Goal: Task Accomplishment & Management: Use online tool/utility

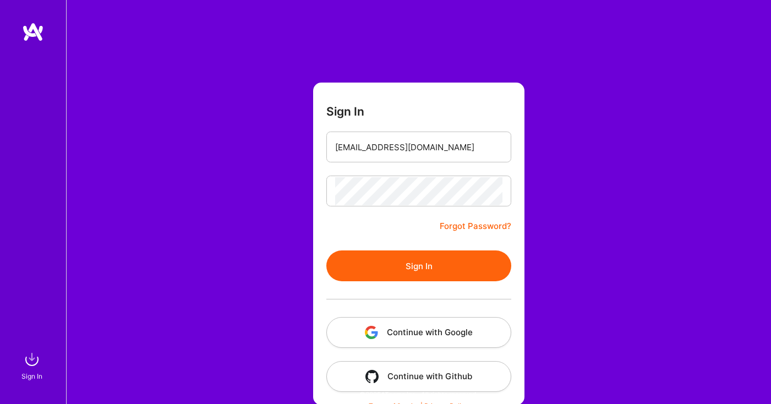
type input "[EMAIL_ADDRESS][DOMAIN_NAME]"
click at [441, 265] on button "Sign In" at bounding box center [418, 265] width 185 height 31
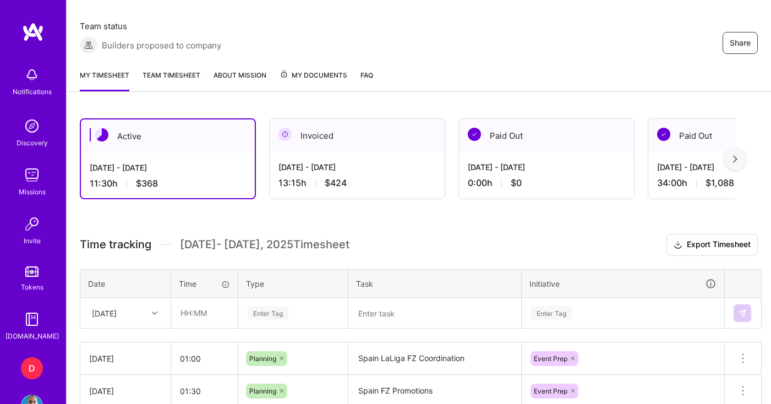
scroll to position [223, 0]
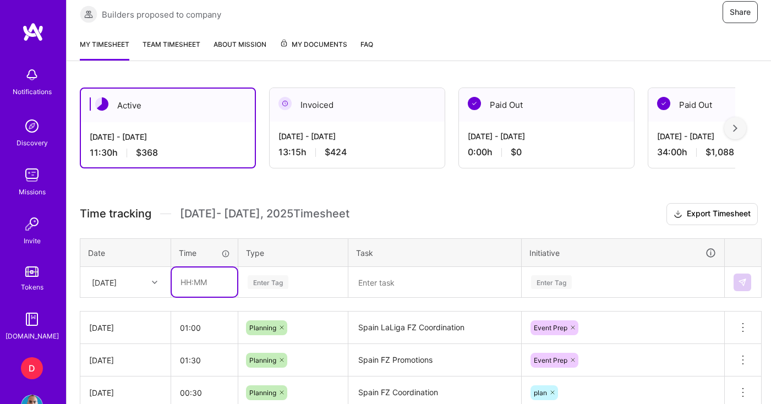
click at [220, 284] on input "text" at bounding box center [204, 281] width 65 height 29
type input "01:00"
click at [422, 286] on textarea at bounding box center [434, 282] width 171 height 29
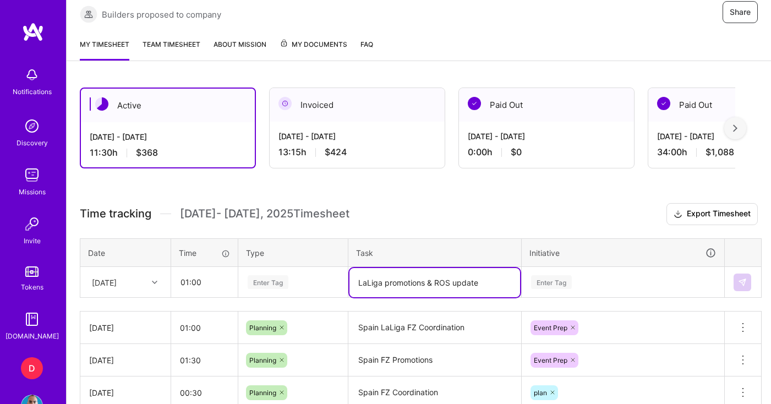
type textarea "LaLiga promotions & ROS update"
click at [283, 275] on div "Enter Tag" at bounding box center [293, 282] width 108 height 29
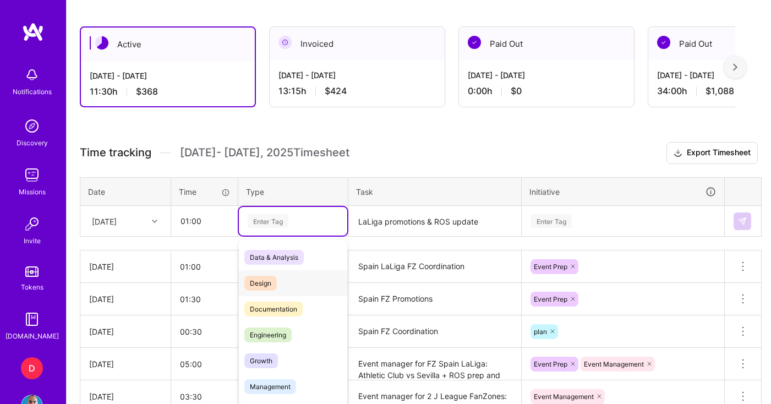
scroll to position [289, 0]
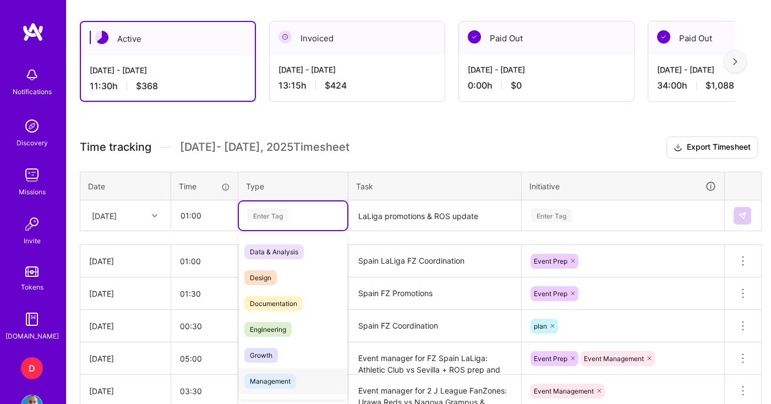
click at [284, 383] on span "Management" at bounding box center [270, 381] width 52 height 15
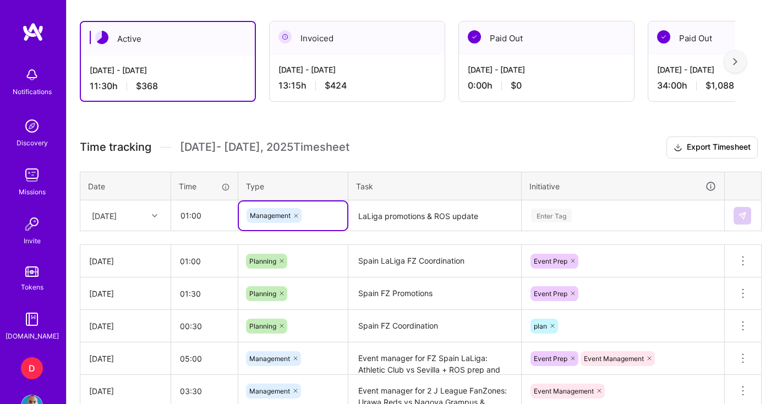
click at [579, 217] on div "Enter Tag" at bounding box center [622, 215] width 201 height 29
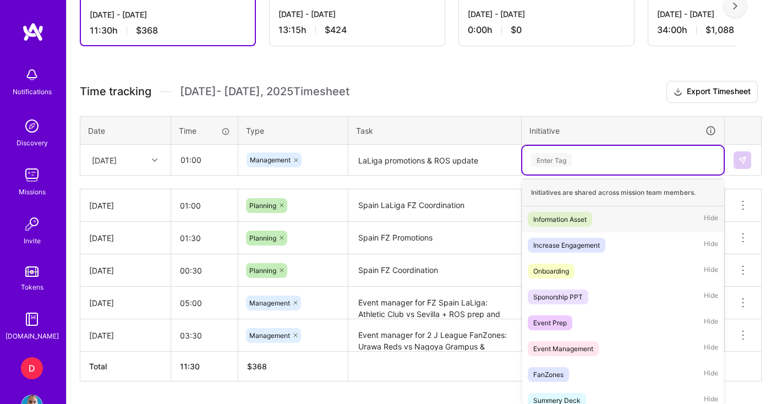
scroll to position [350, 0]
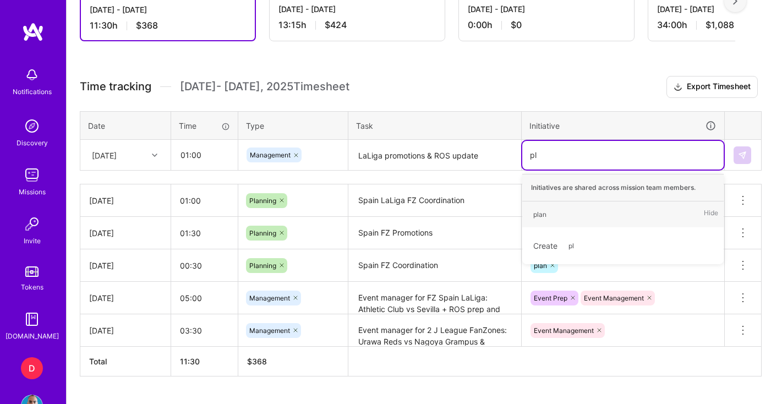
type input "p"
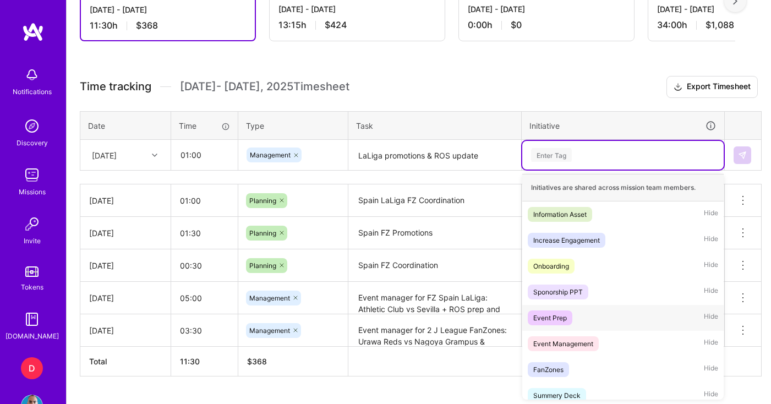
click at [568, 325] on span "Event Prep" at bounding box center [550, 317] width 45 height 15
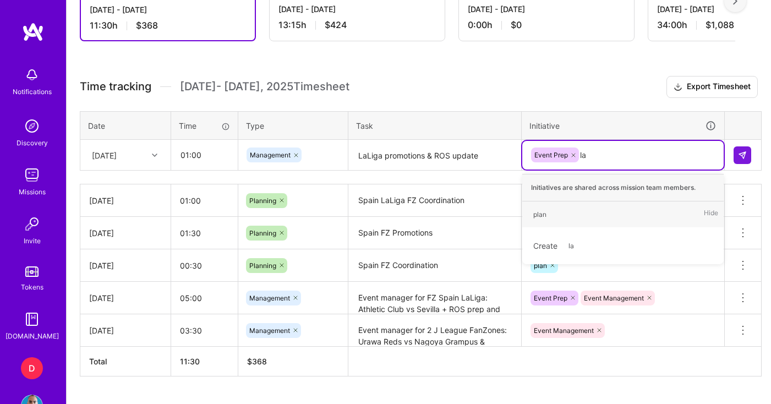
type input "l"
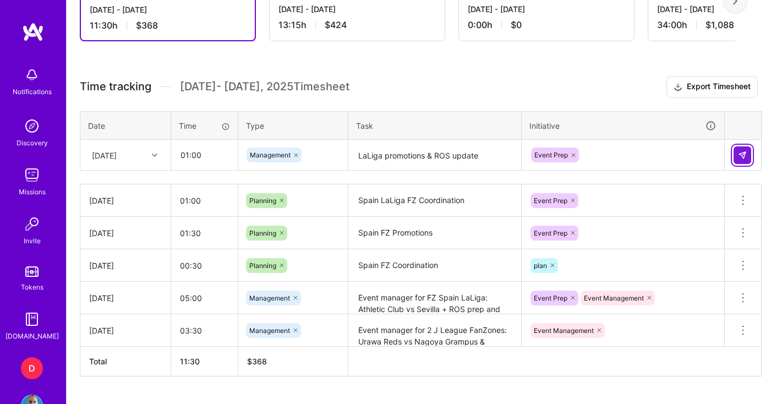
click at [747, 154] on button at bounding box center [742, 155] width 18 height 18
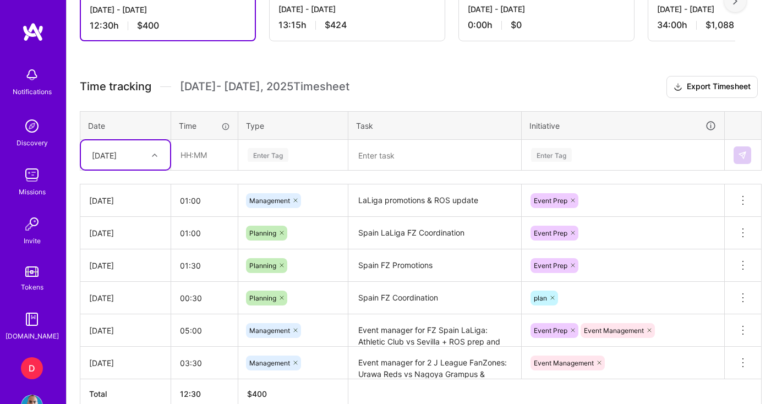
click at [409, 202] on textarea "LaLiga promotions & ROS update" at bounding box center [434, 200] width 171 height 30
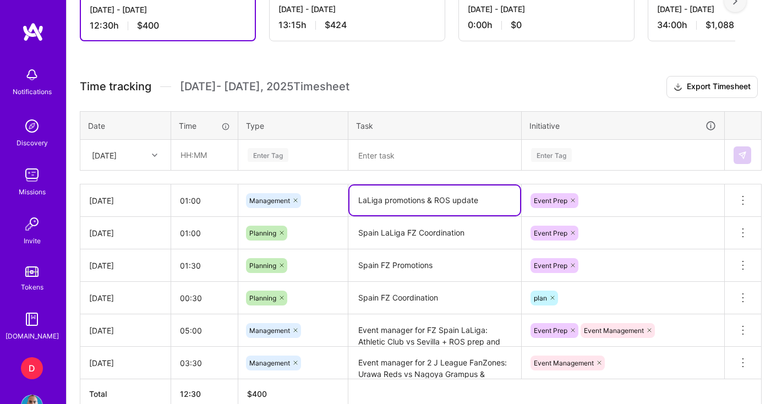
click at [409, 202] on textarea "LaLiga promotions & ROS update" at bounding box center [434, 200] width 171 height 30
click at [747, 194] on icon at bounding box center [742, 200] width 13 height 13
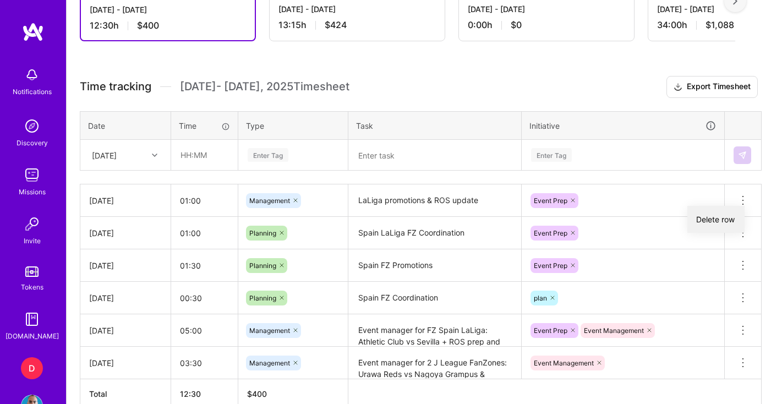
click at [725, 218] on button "Delete row" at bounding box center [715, 219] width 57 height 27
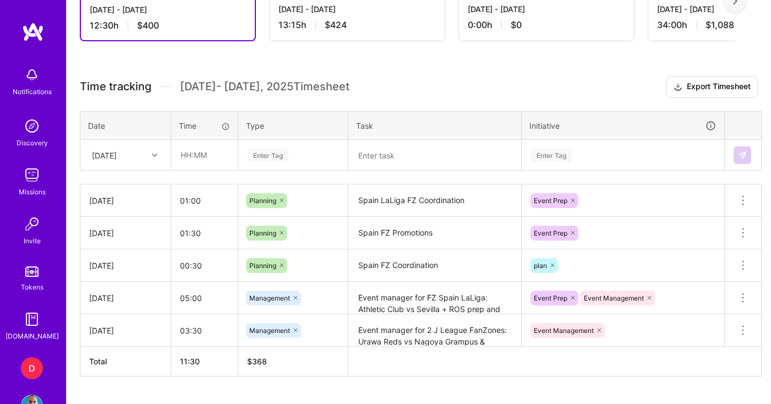
click at [116, 149] on div "[DATE]" at bounding box center [116, 155] width 61 height 18
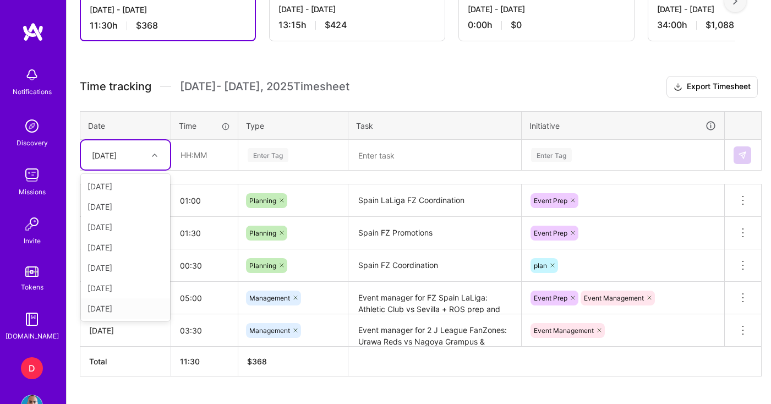
click at [114, 315] on div "[DATE]" at bounding box center [125, 308] width 89 height 20
click at [211, 152] on input "text" at bounding box center [204, 154] width 65 height 29
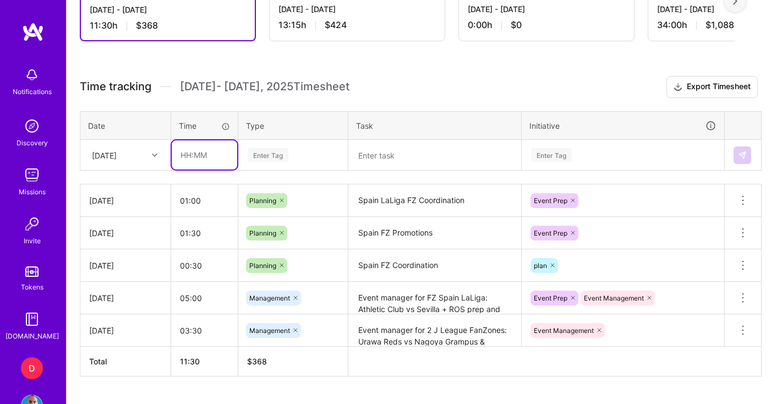
type input "01:00"
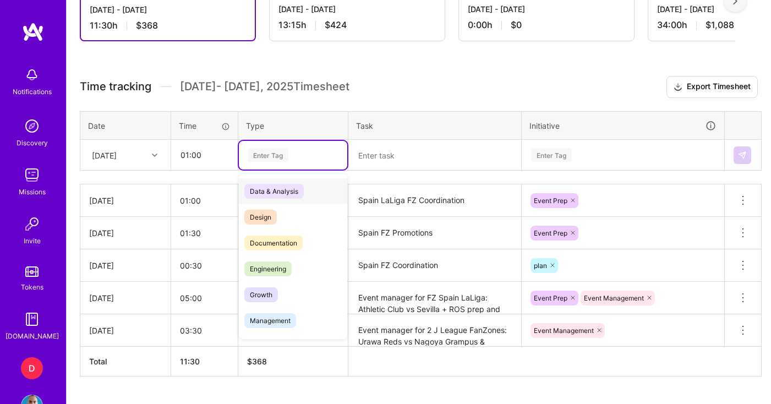
click at [294, 148] on div "Enter Tag" at bounding box center [292, 155] width 93 height 14
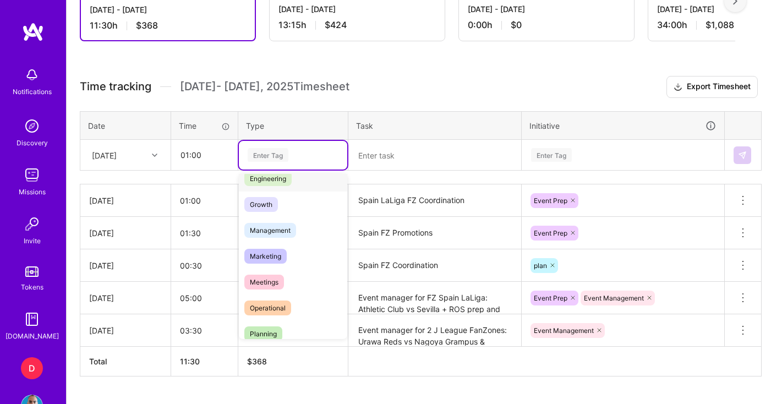
scroll to position [91, 0]
click at [263, 326] on span "Planning" at bounding box center [263, 333] width 38 height 15
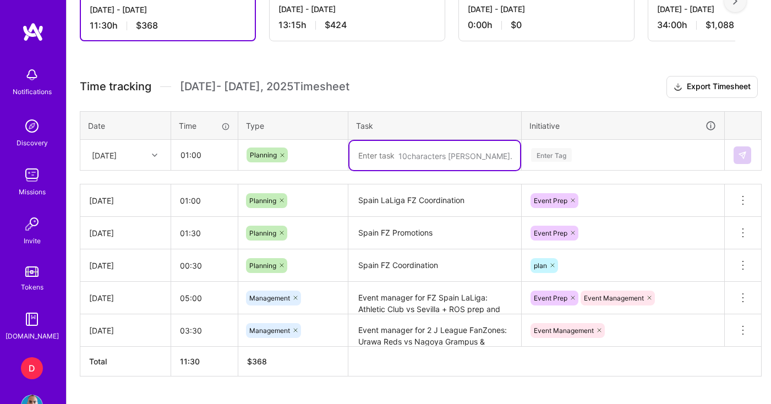
click at [398, 152] on textarea at bounding box center [434, 155] width 171 height 29
paste textarea "LaLiga promotions & ROS update"
type textarea "LaLiga promotions & ROS update"
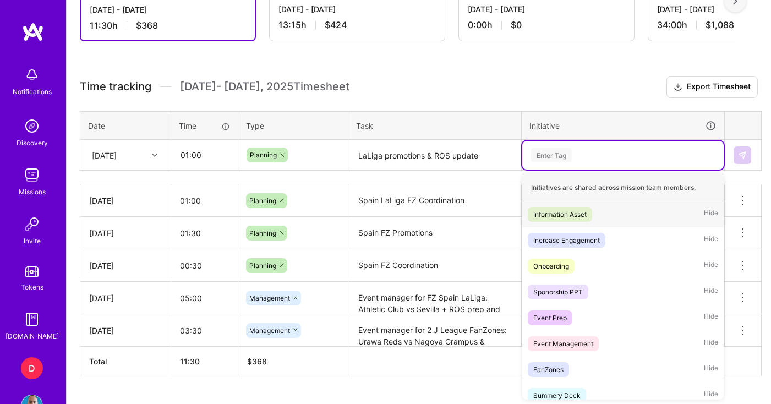
click at [572, 157] on div "Enter Tag" at bounding box center [551, 154] width 41 height 17
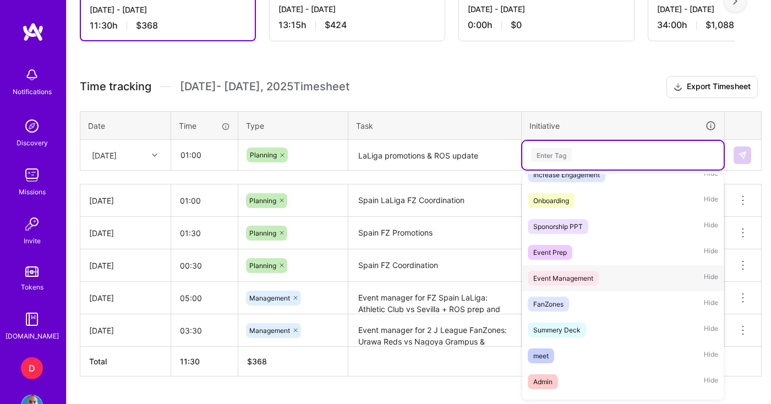
scroll to position [70, 0]
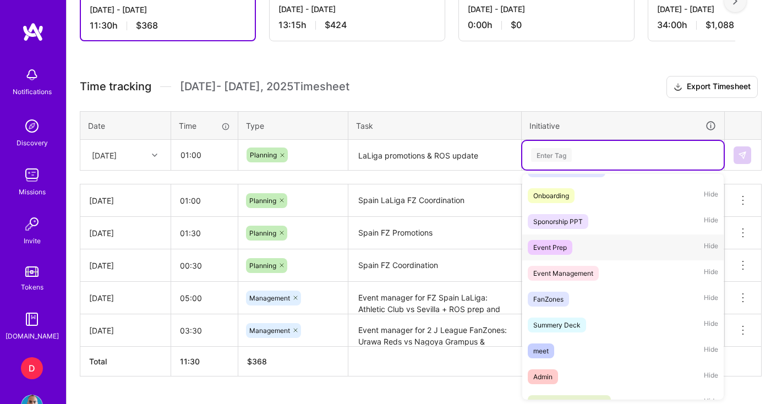
click at [567, 243] on span "Event Prep" at bounding box center [550, 247] width 45 height 15
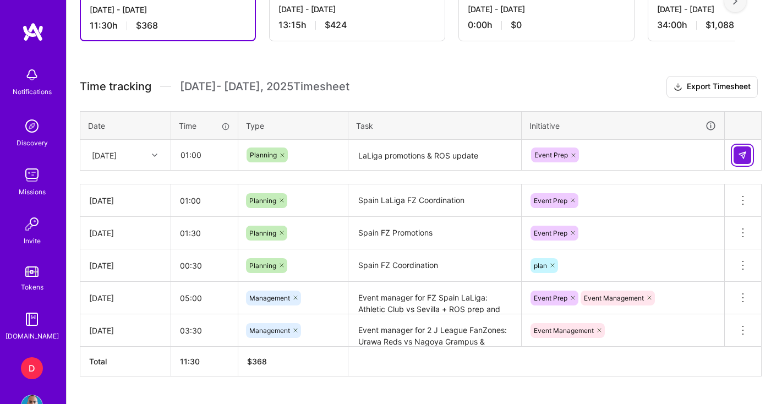
click at [743, 155] on img at bounding box center [742, 155] width 9 height 9
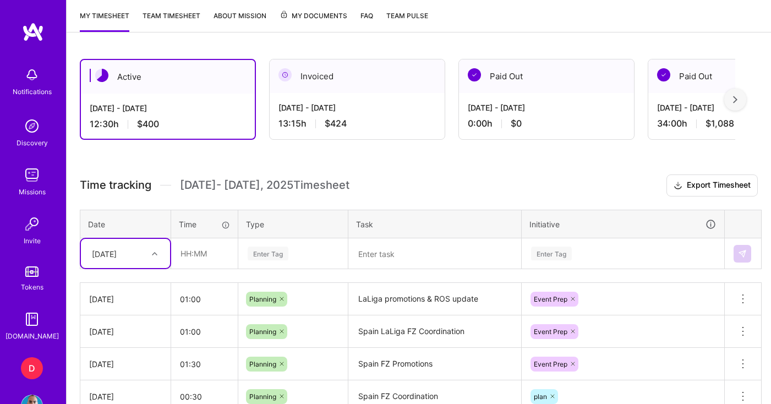
scroll to position [155, 0]
